Goal: Navigation & Orientation: Go to known website

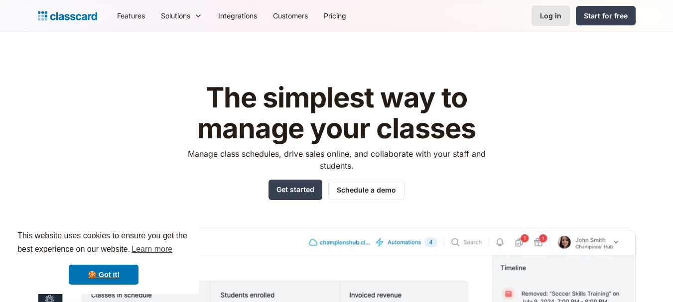
click at [551, 20] on div "Log in" at bounding box center [550, 15] width 21 height 10
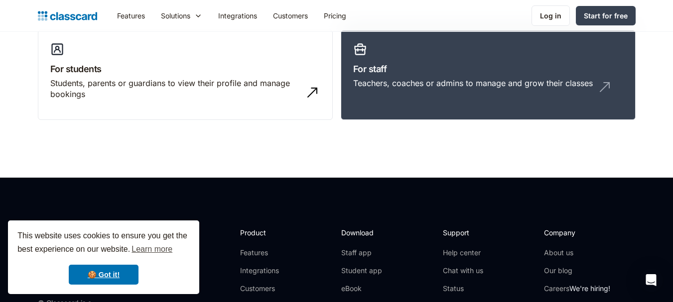
scroll to position [97, 0]
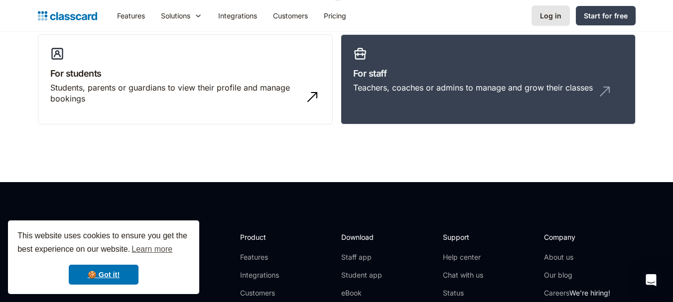
click at [547, 14] on div "Log in" at bounding box center [550, 15] width 21 height 10
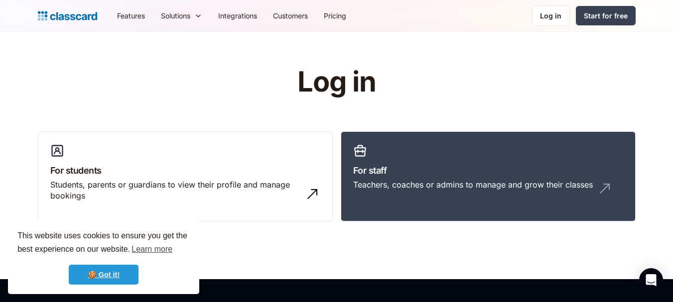
click at [103, 275] on link "🍪 Got it!" at bounding box center [104, 275] width 70 height 20
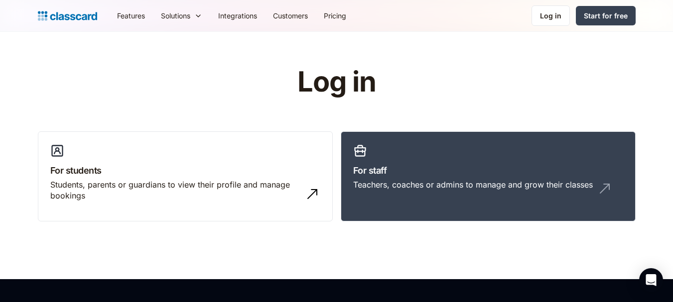
click at [103, 275] on header "Log in For students Students, parents or guardians to view their profile and ma…" at bounding box center [336, 156] width 673 height 248
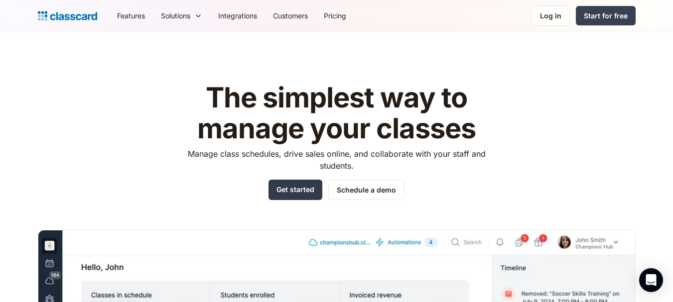
click at [280, 186] on link "Get started" at bounding box center [295, 190] width 54 height 20
click at [584, 22] on link "Start for free" at bounding box center [606, 15] width 60 height 19
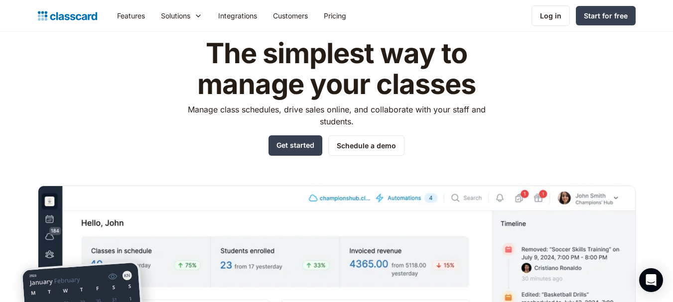
scroll to position [38, 0]
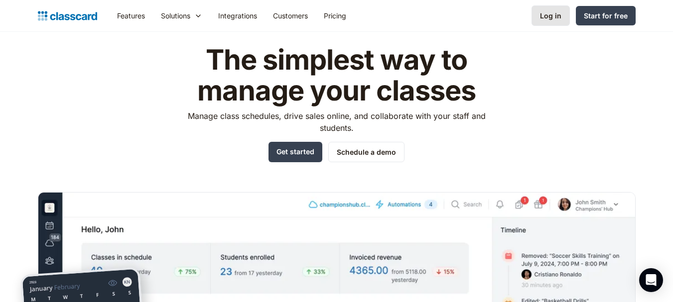
click at [550, 18] on div "Log in" at bounding box center [550, 15] width 21 height 10
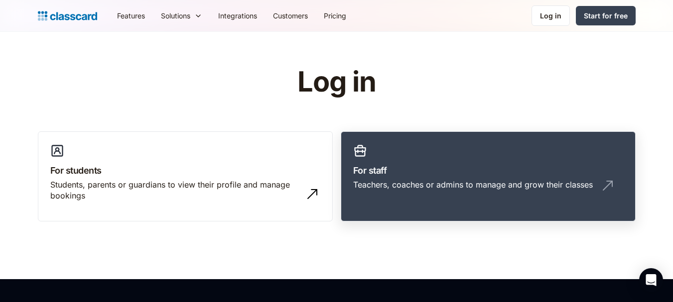
click at [408, 170] on h3 "For staff" at bounding box center [488, 170] width 270 height 13
click at [493, 188] on div "Teachers, coaches or admins to manage and grow their classes" at bounding box center [473, 184] width 240 height 11
